Goal: Check status: Check status

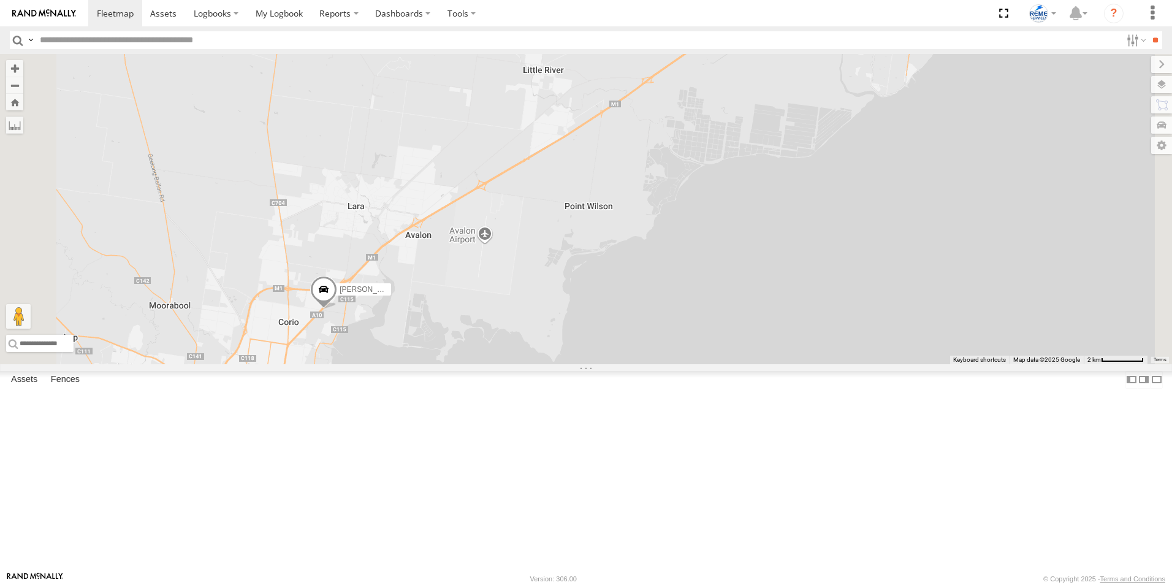
drag, startPoint x: 406, startPoint y: 506, endPoint x: 501, endPoint y: 412, distance: 133.9
click at [500, 364] on div "Dave 1WT3ES - 353635119770242 Fraser 1NO7FH - 353635113547844" at bounding box center [586, 209] width 1172 height 310
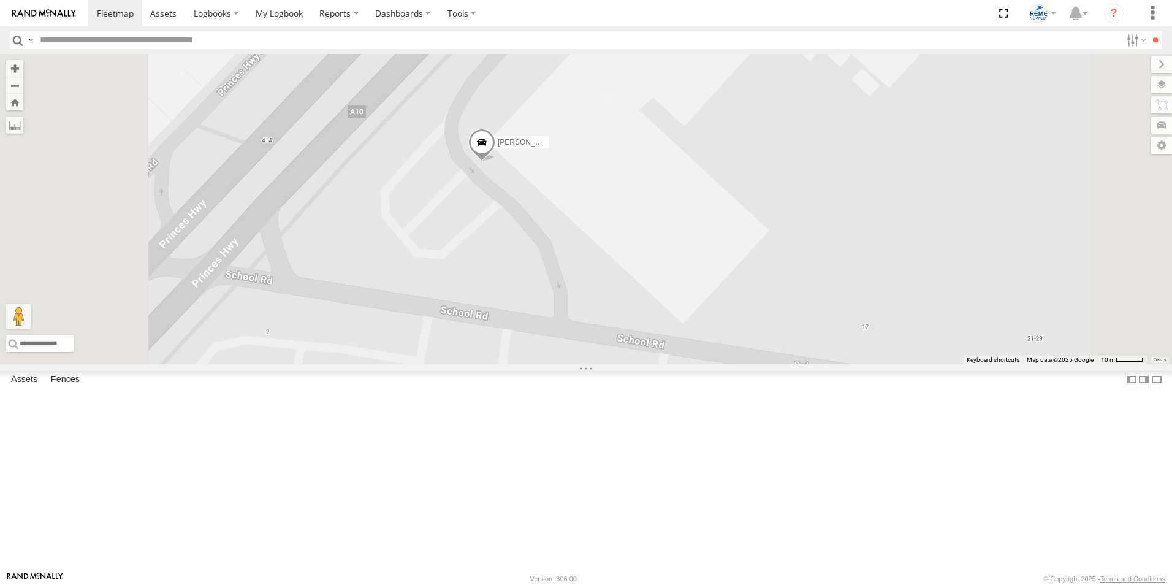
click at [495, 162] on span at bounding box center [481, 145] width 27 height 33
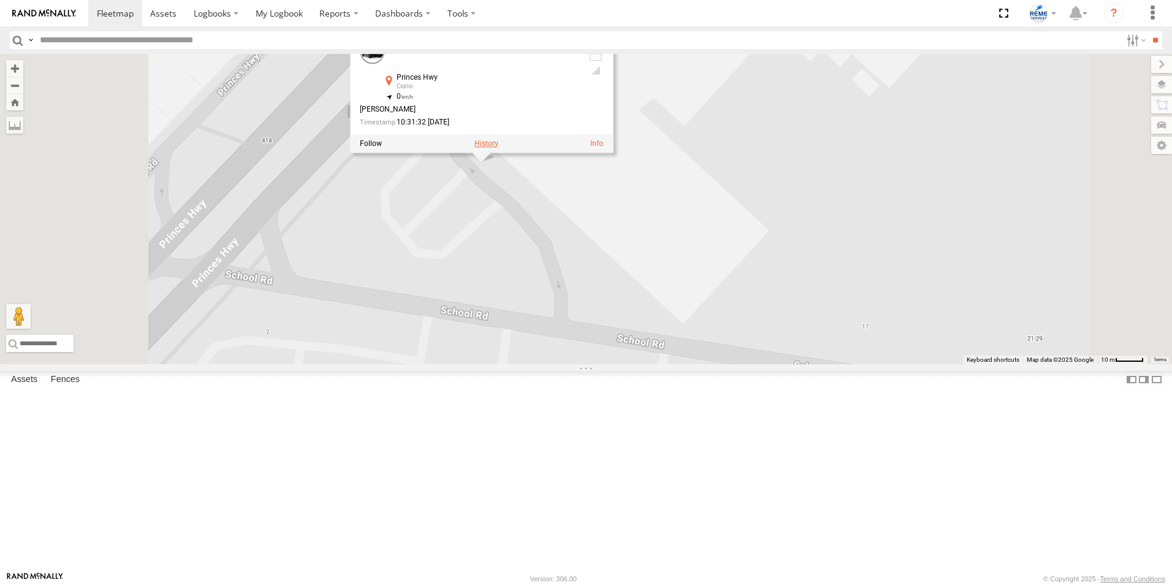
click at [498, 148] on label at bounding box center [486, 143] width 24 height 9
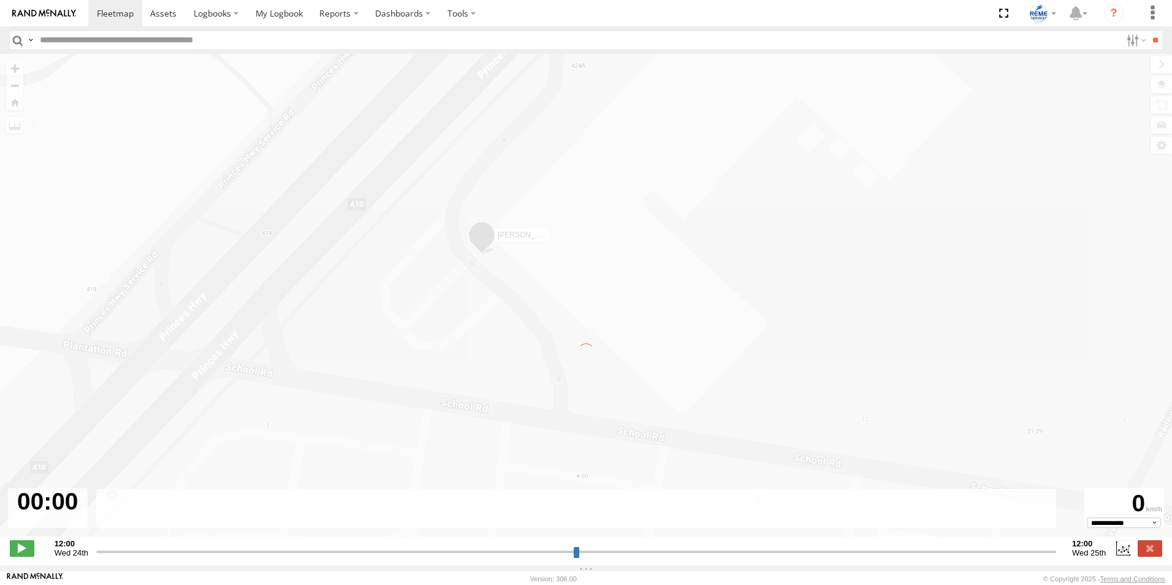
type input "**********"
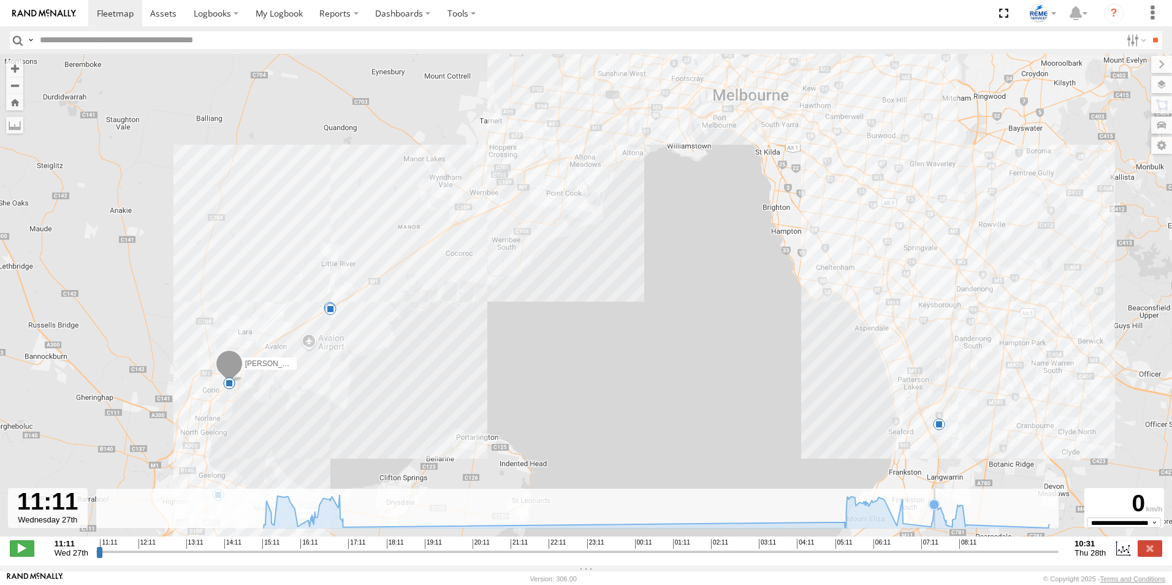
click at [934, 528] on icon at bounding box center [655, 511] width 797 height 33
click at [942, 528] on icon at bounding box center [655, 511] width 797 height 33
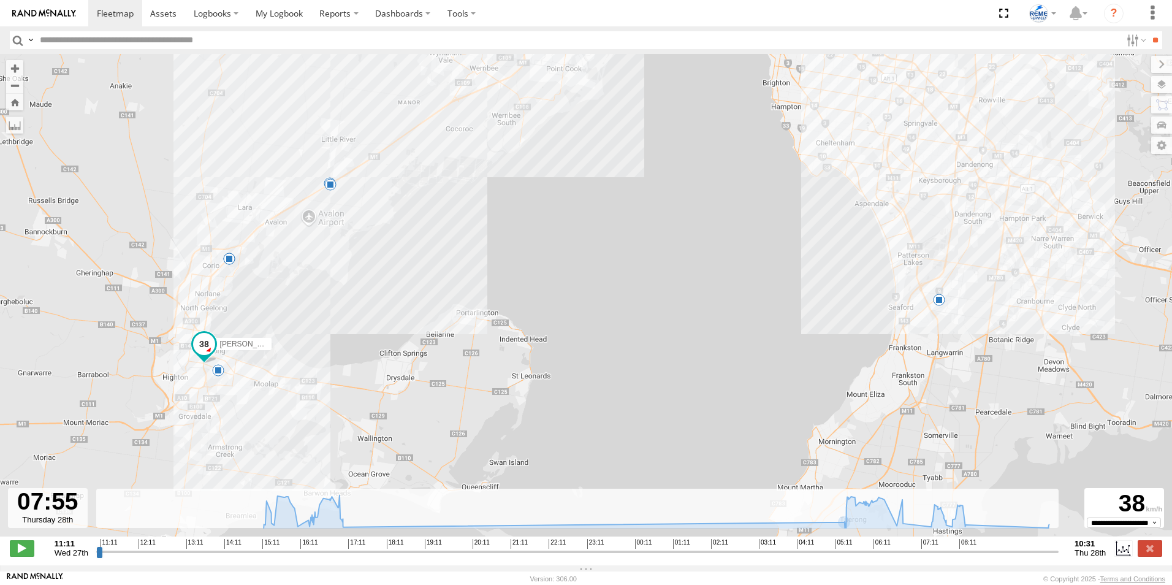
drag, startPoint x: 362, startPoint y: 458, endPoint x: 361, endPoint y: 331, distance: 127.5
click at [361, 331] on div "Dave 1WT3ES - 353635119770242 15:21 Wed 17:07 Wed 06:44 Thu 07:08 Thu 08:02 Thu…" at bounding box center [586, 301] width 1172 height 495
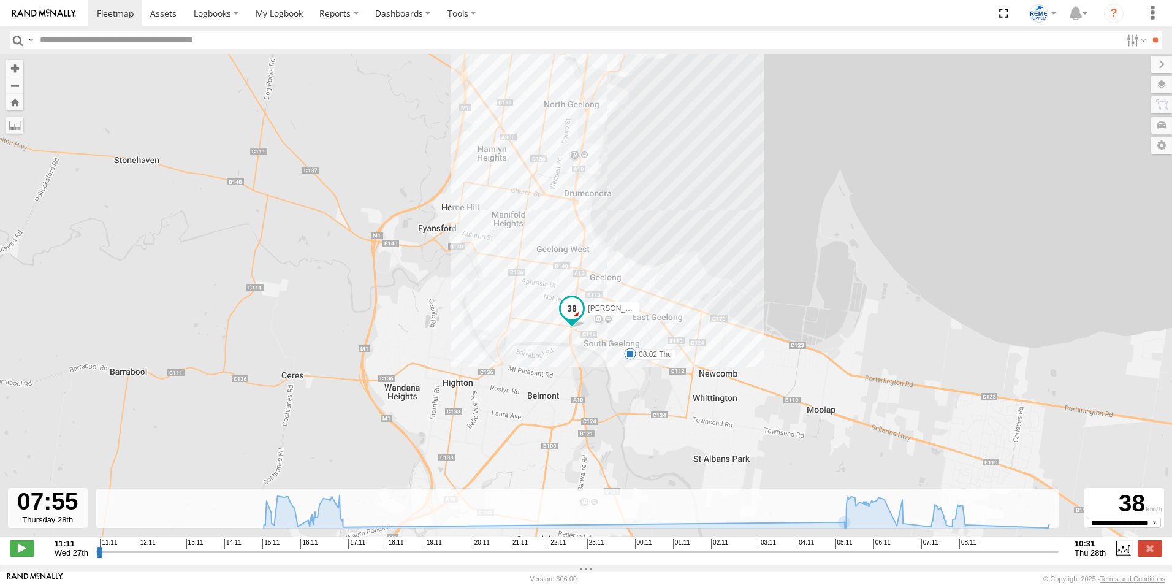
drag, startPoint x: 154, startPoint y: 366, endPoint x: 468, endPoint y: 368, distance: 314.4
click at [375, 393] on div "Dave 1WT3ES - 353635119770242 15:21 Wed 17:07 Wed 06:44 Thu 07:08 Thu 08:02 Thu…" at bounding box center [586, 301] width 1172 height 495
click at [628, 357] on span at bounding box center [630, 353] width 12 height 12
click at [778, 297] on div "Dave 1WT3ES - 353635119770242 15:21 Wed 17:07 Wed 06:44 Thu 07:08 Thu 08:02 Thu…" at bounding box center [586, 301] width 1172 height 495
click at [967, 529] on icon at bounding box center [965, 525] width 10 height 10
